Goal: Entertainment & Leisure: Consume media (video, audio)

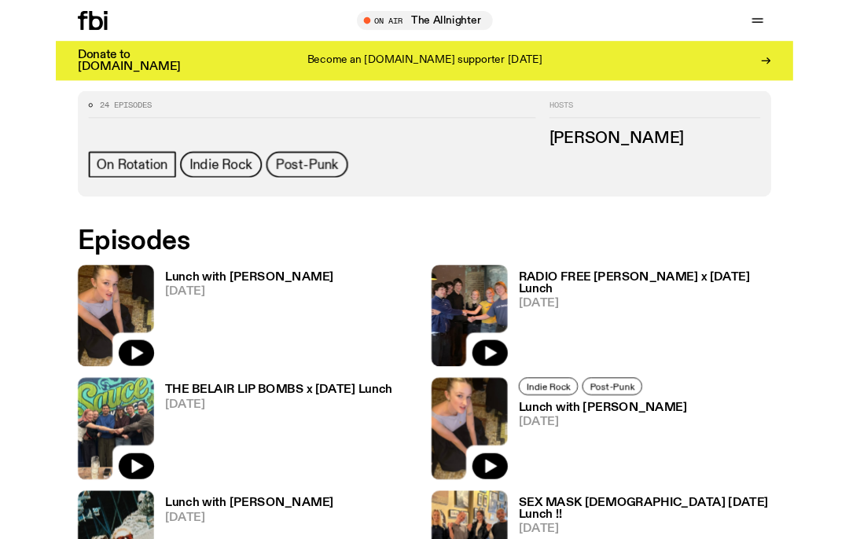
scroll to position [649, 0]
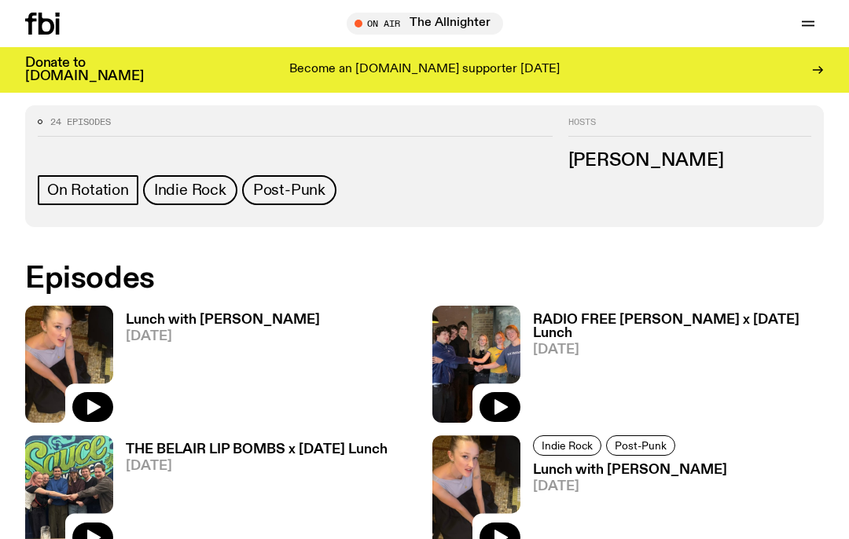
click at [84, 338] on img at bounding box center [69, 364] width 88 height 117
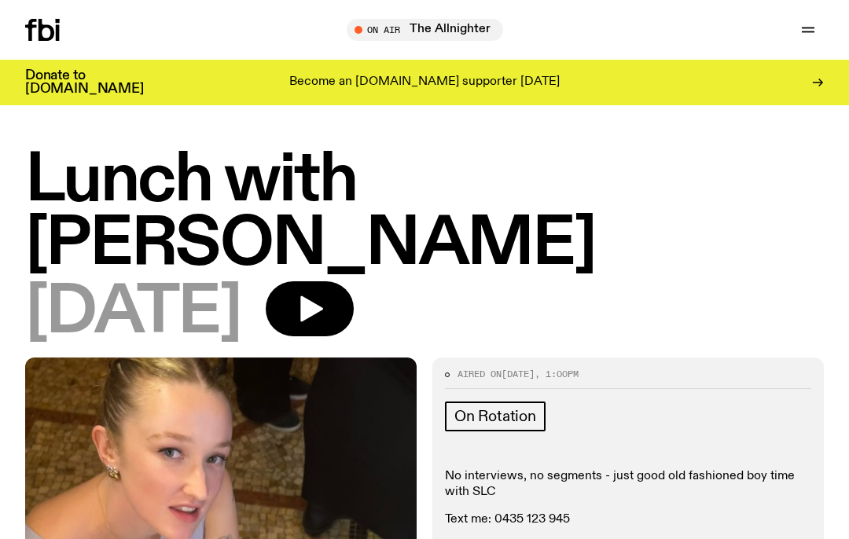
click at [325, 300] on icon "button" at bounding box center [309, 308] width 31 height 31
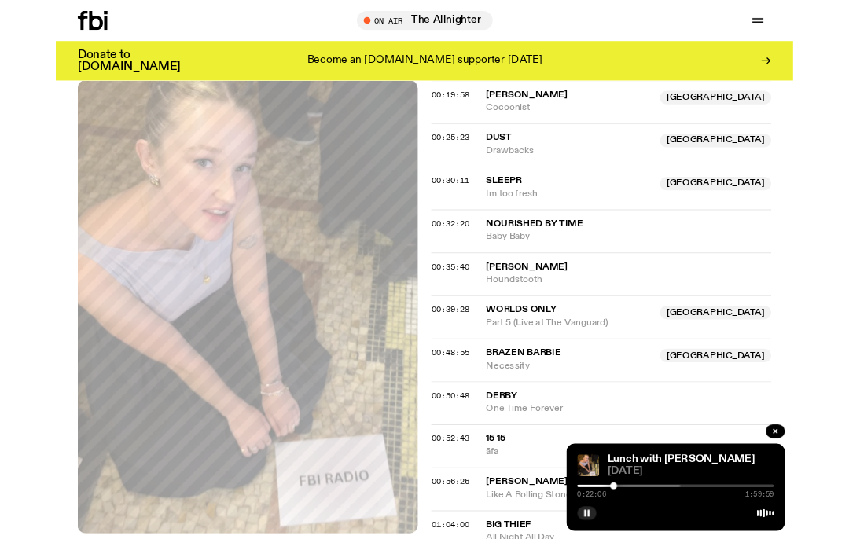
scroll to position [935, 0]
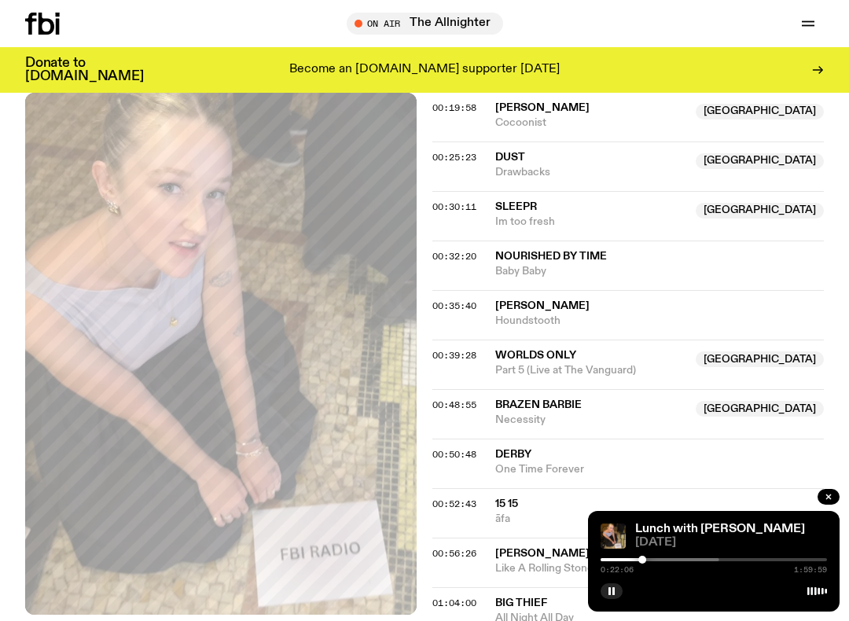
click at [610, 538] on button "button" at bounding box center [611, 591] width 22 height 16
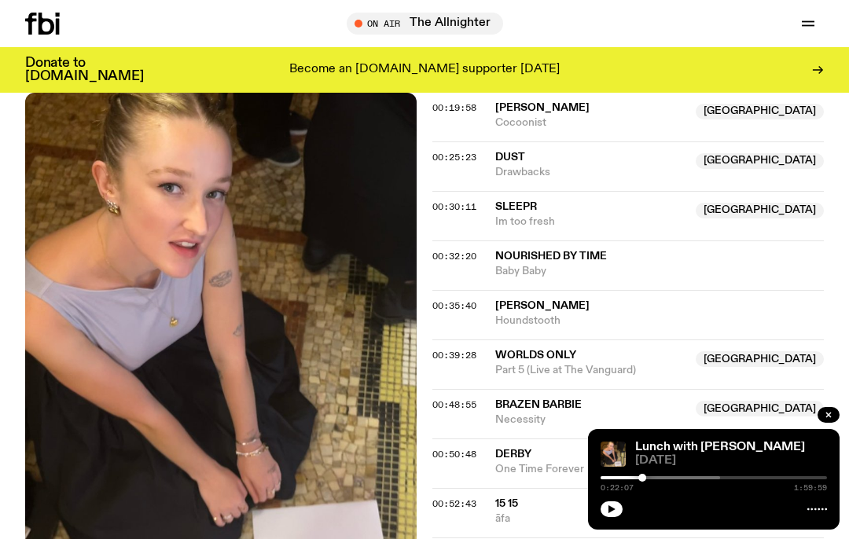
click at [607, 515] on button "button" at bounding box center [611, 509] width 22 height 16
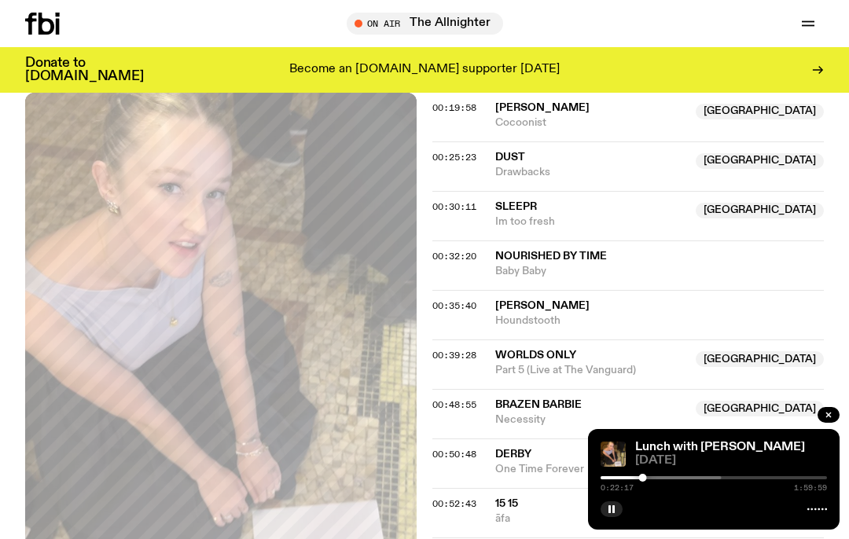
click at [621, 508] on button "button" at bounding box center [611, 509] width 22 height 16
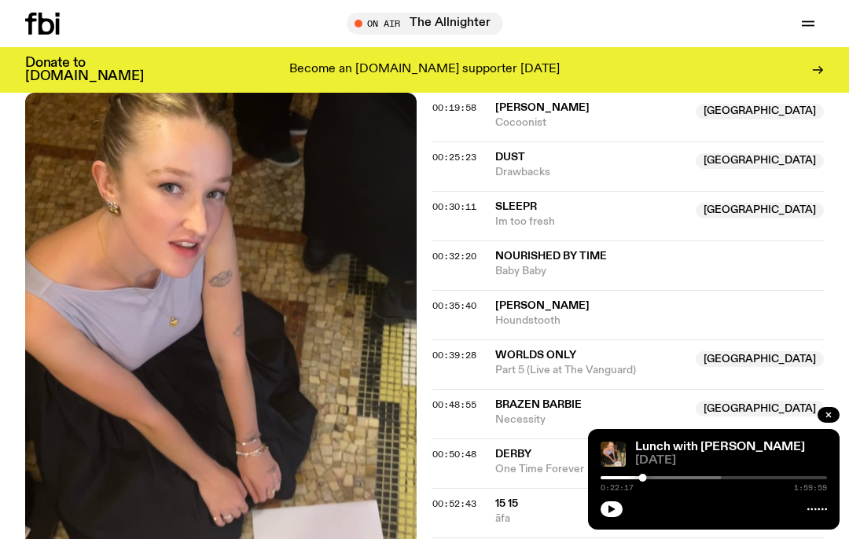
click at [619, 512] on button "button" at bounding box center [611, 509] width 22 height 16
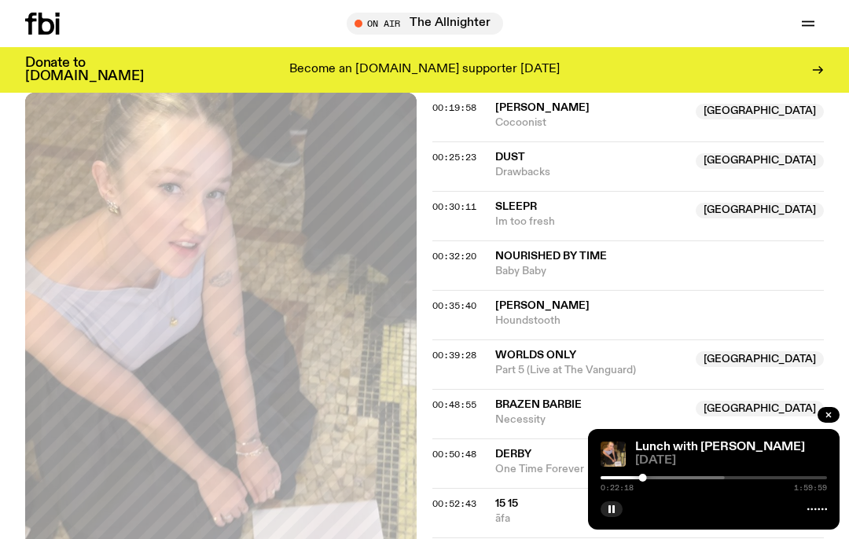
click at [822, 421] on button "button" at bounding box center [828, 415] width 22 height 16
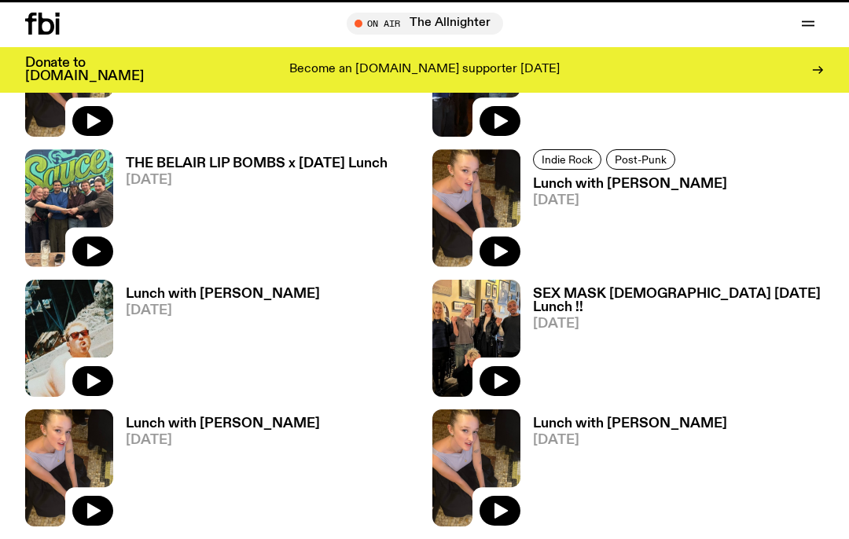
scroll to position [649, 0]
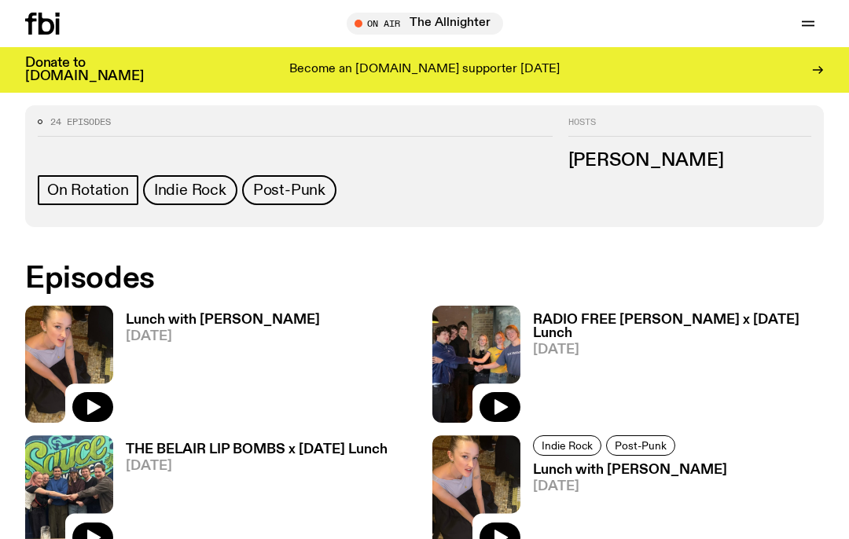
click at [71, 346] on img at bounding box center [69, 364] width 88 height 117
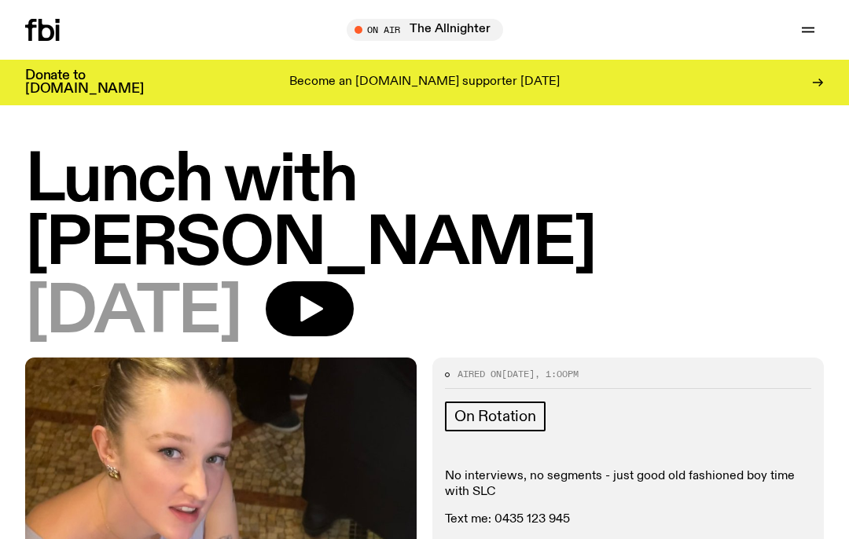
click at [323, 307] on icon "button" at bounding box center [311, 309] width 23 height 26
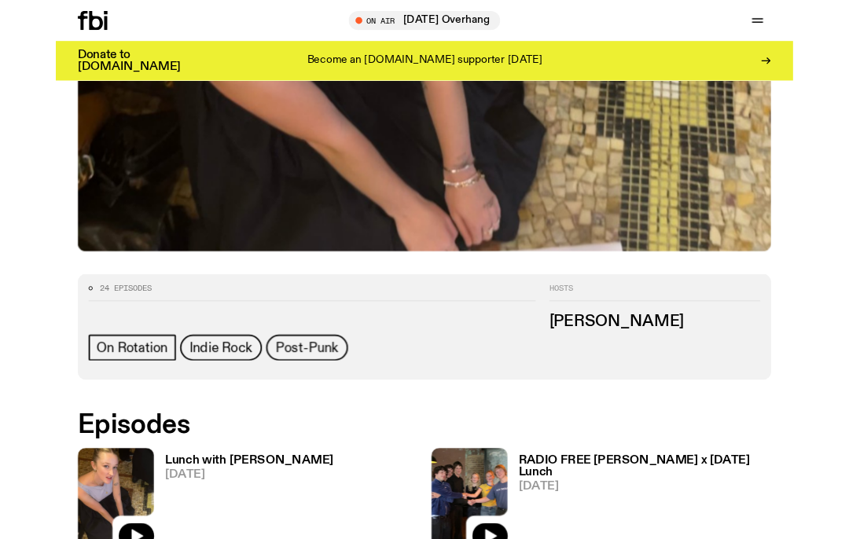
scroll to position [442, 0]
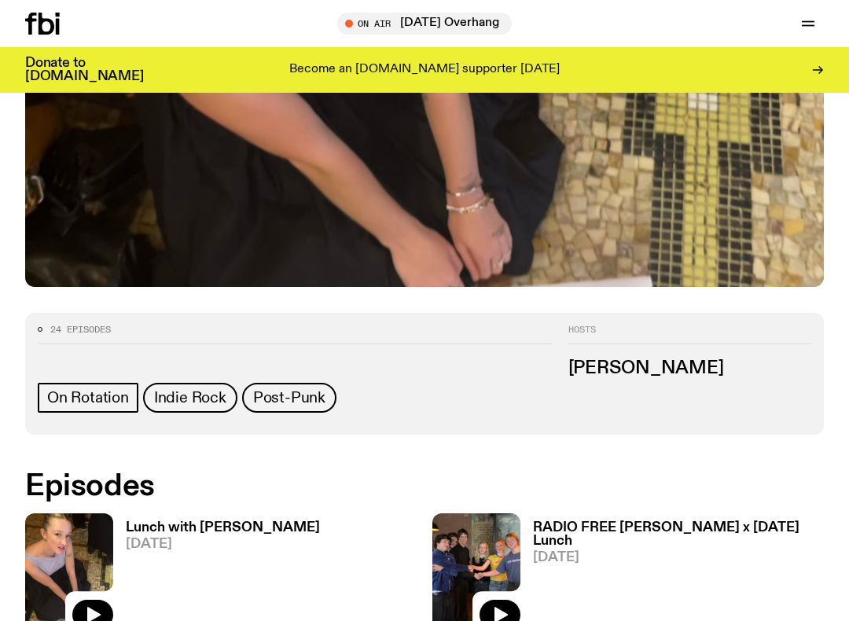
click at [85, 538] on img at bounding box center [69, 571] width 88 height 117
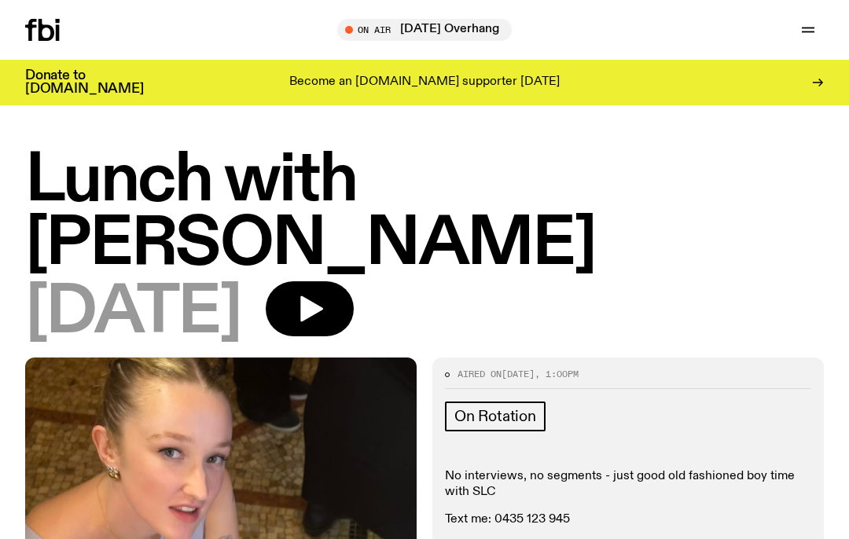
click at [323, 312] on icon "button" at bounding box center [311, 309] width 23 height 26
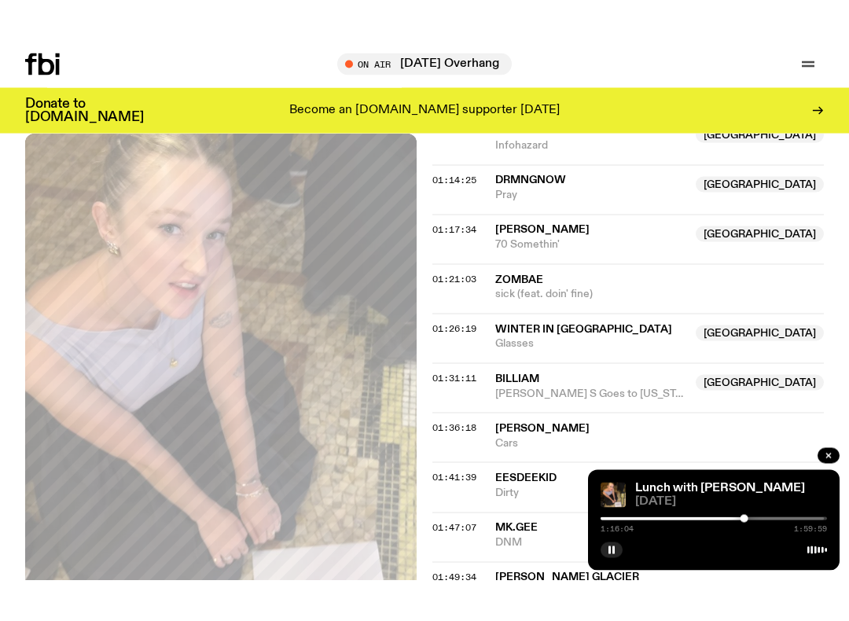
scroll to position [1498, 0]
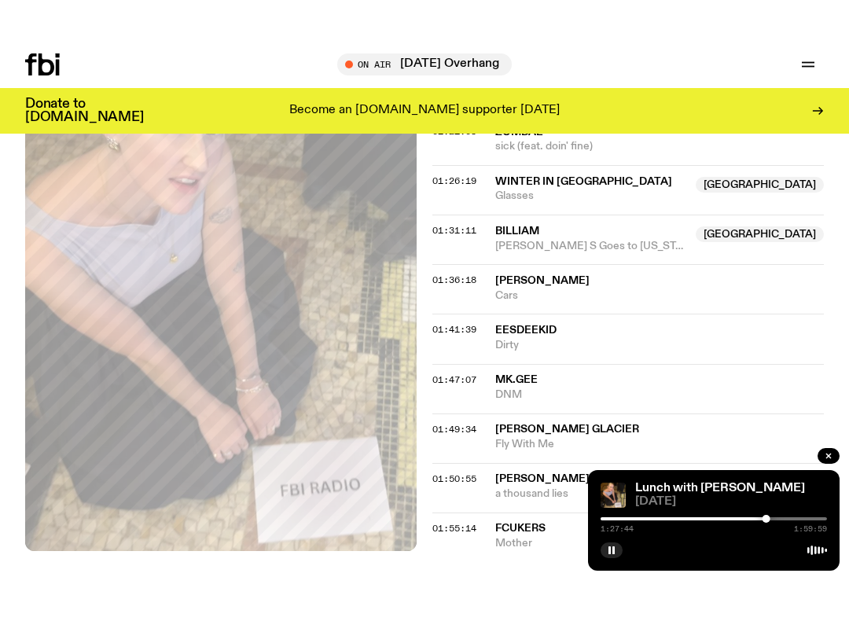
scroll to position [1650, 0]
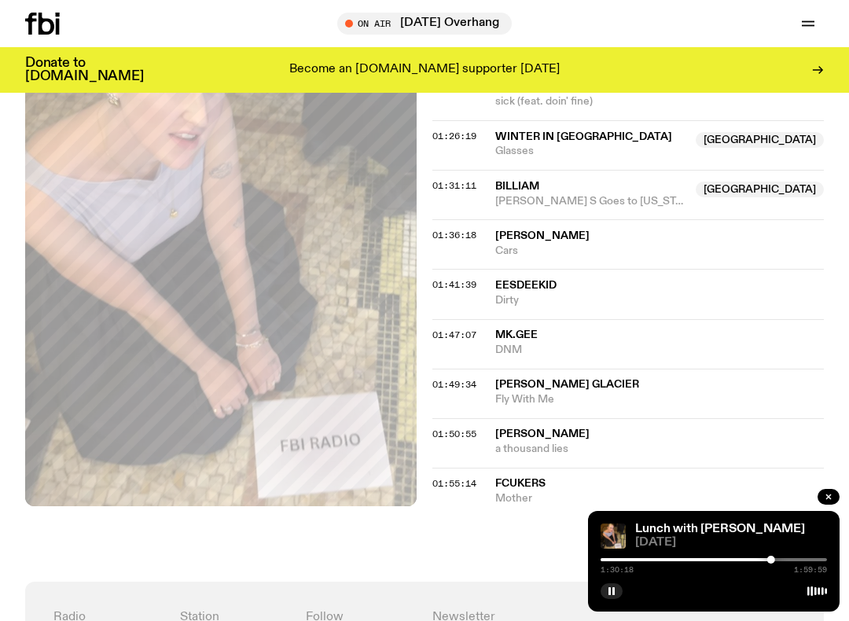
click at [608, 585] on button "button" at bounding box center [611, 591] width 22 height 16
